Goal: Navigation & Orientation: Find specific page/section

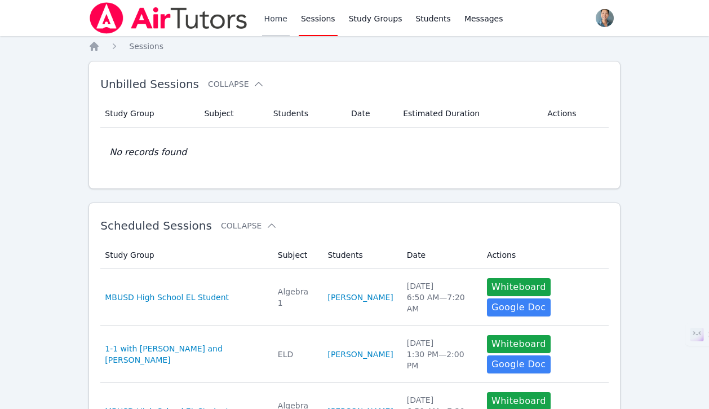
click at [271, 16] on link "Home" at bounding box center [276, 18] width 28 height 36
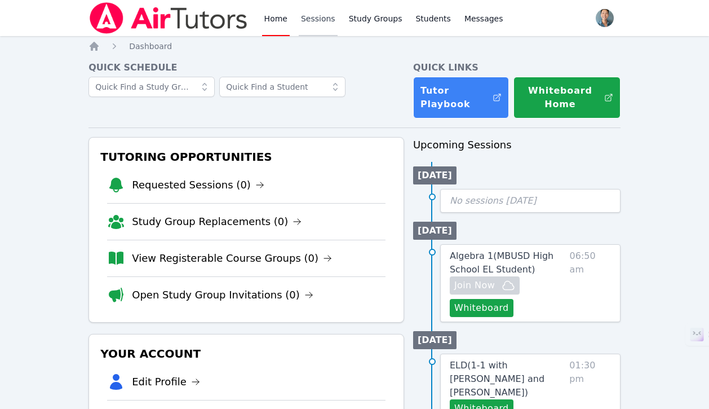
click at [322, 16] on link "Sessions" at bounding box center [318, 18] width 39 height 36
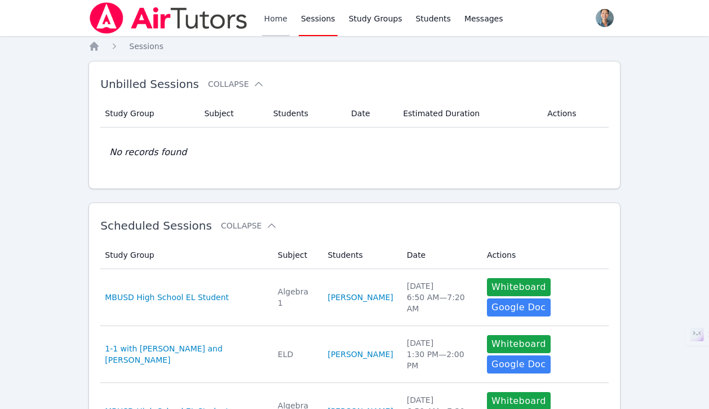
click at [282, 21] on link "Home" at bounding box center [276, 18] width 28 height 36
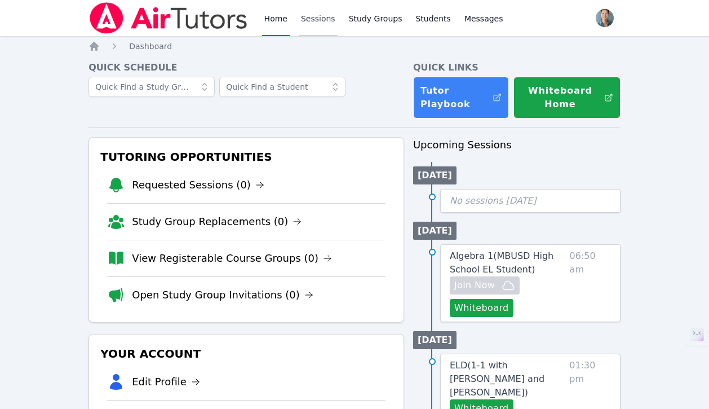
click at [320, 14] on link "Sessions" at bounding box center [318, 18] width 39 height 36
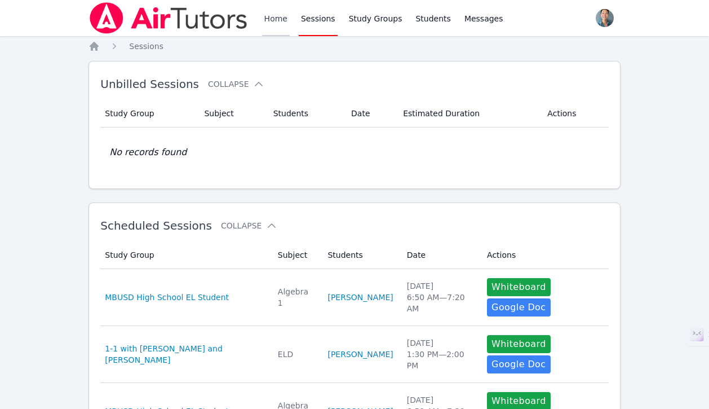
click at [265, 24] on link "Home" at bounding box center [276, 18] width 28 height 36
